Goal: Navigation & Orientation: Find specific page/section

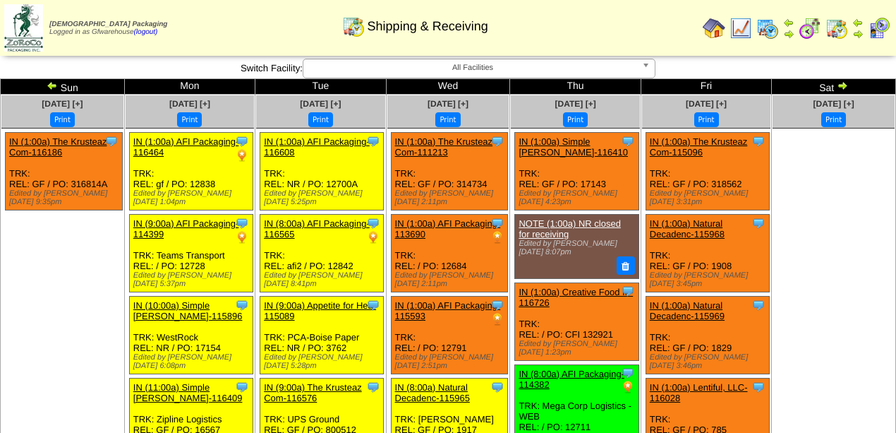
scroll to position [235, 0]
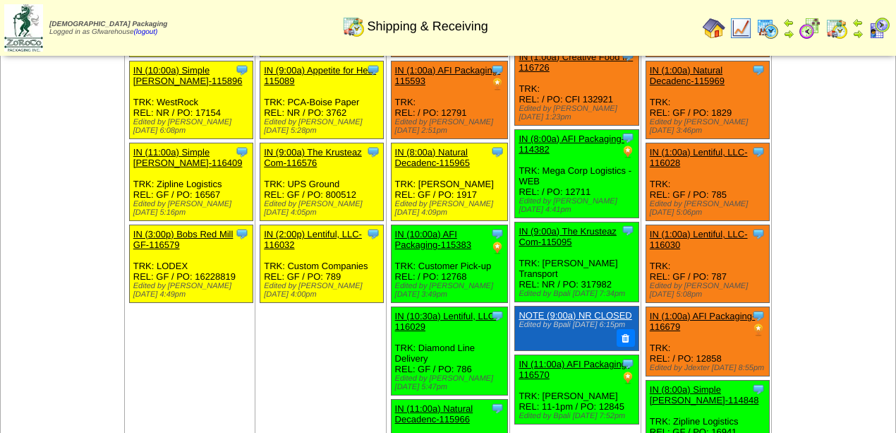
click at [873, 37] on img at bounding box center [879, 28] width 23 height 23
